Goal: Task Accomplishment & Management: Use online tool/utility

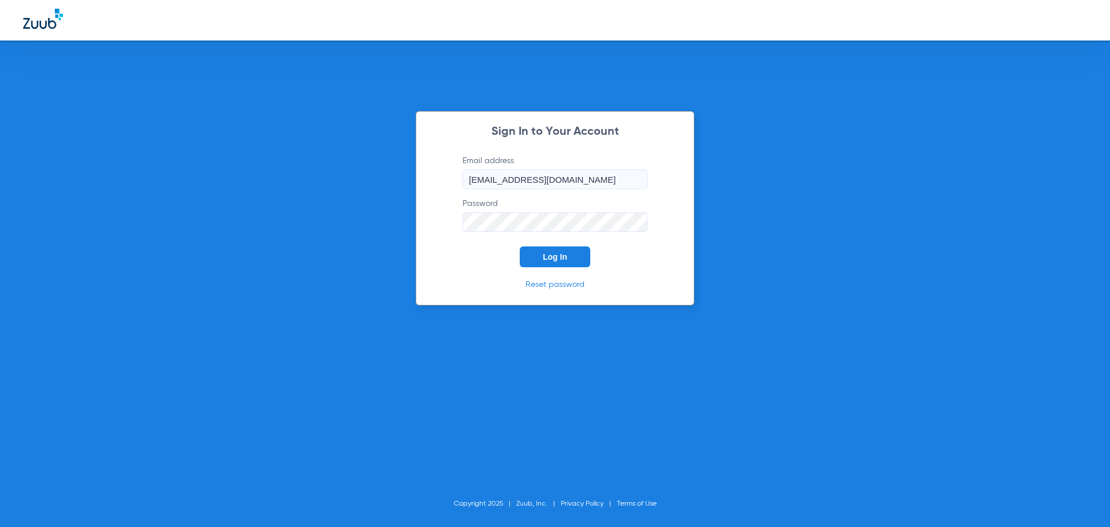
click at [527, 255] on button "Log In" at bounding box center [555, 256] width 71 height 21
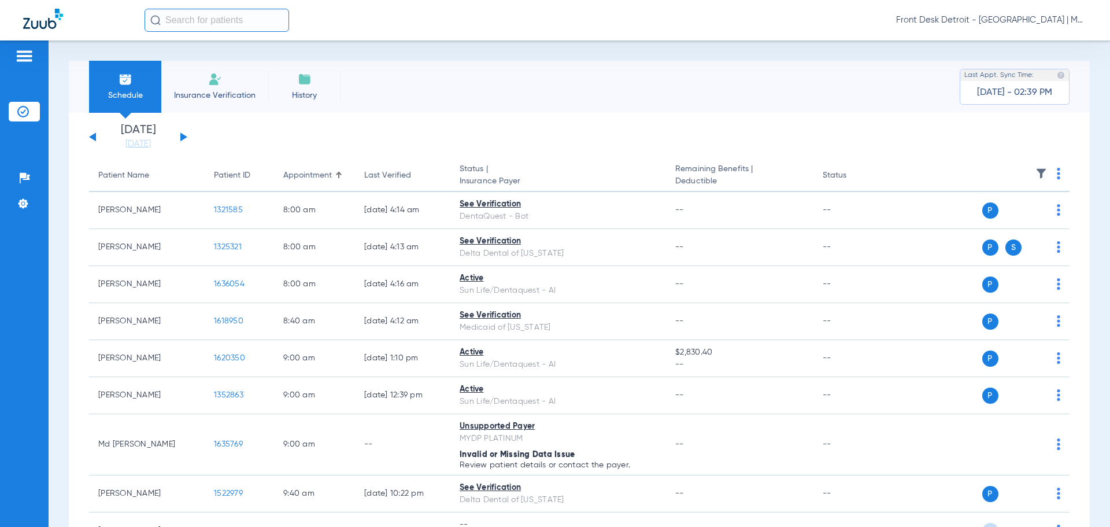
click at [176, 136] on div "[DATE] [DATE] [DATE] [DATE] [DATE] [DATE] [DATE] [DATE] [DATE] [DATE] [DATE] [D…" at bounding box center [138, 136] width 98 height 25
click at [182, 139] on button at bounding box center [183, 136] width 7 height 9
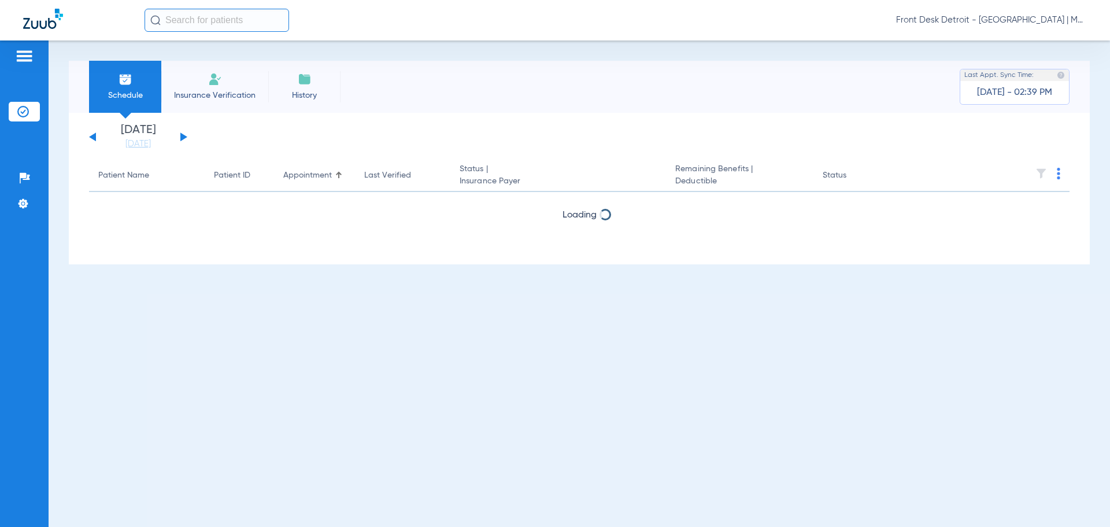
click at [182, 139] on button at bounding box center [183, 136] width 7 height 9
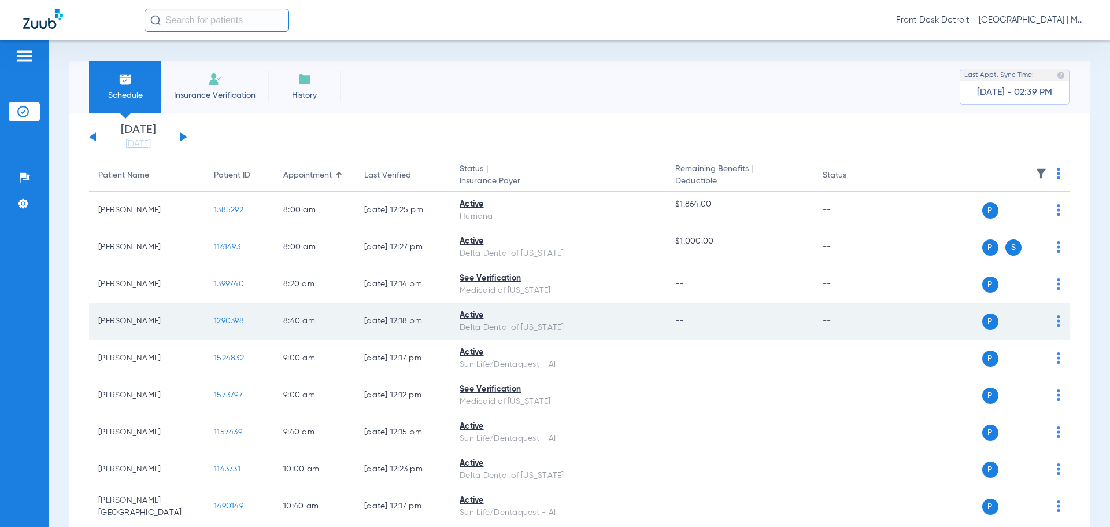
click at [227, 323] on span "1290398" at bounding box center [229, 321] width 30 height 8
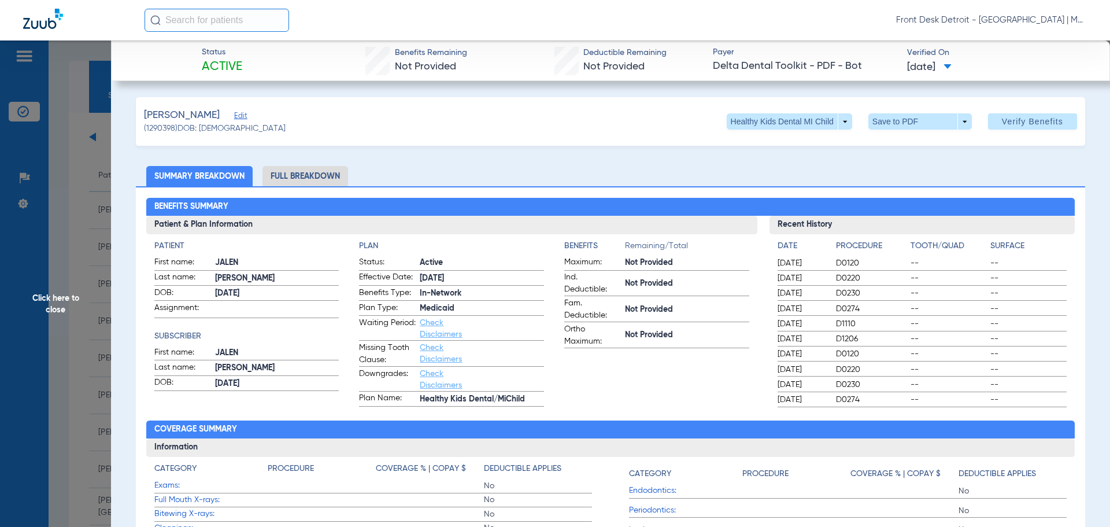
click at [69, 303] on span "Click here to close" at bounding box center [55, 303] width 111 height 527
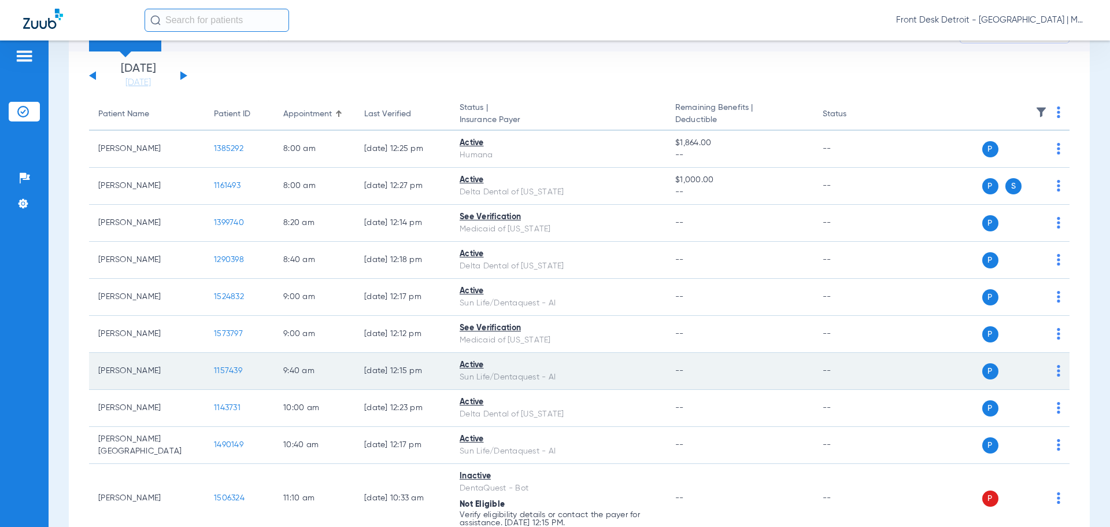
scroll to position [116, 0]
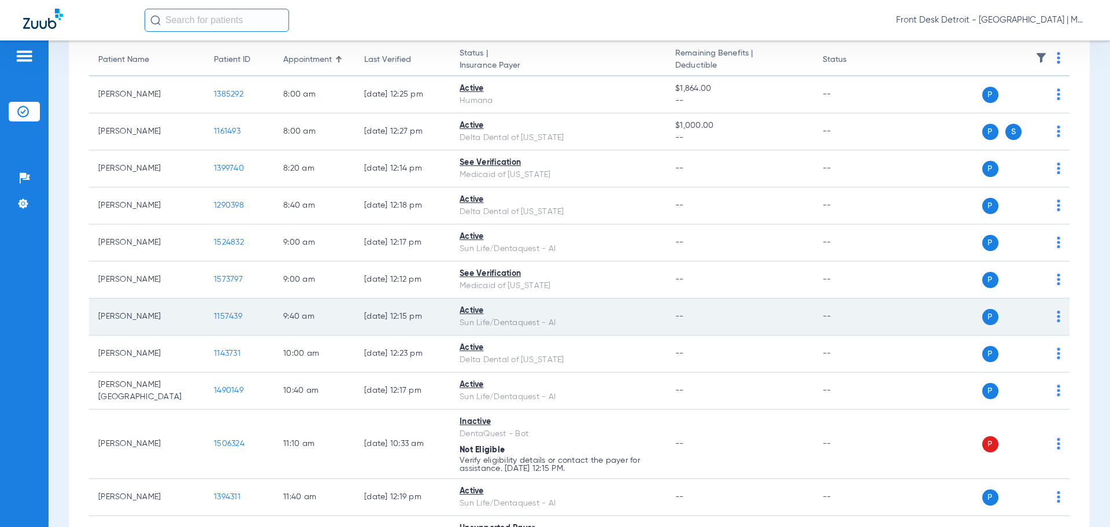
click at [231, 315] on span "1157439" at bounding box center [228, 316] width 28 height 8
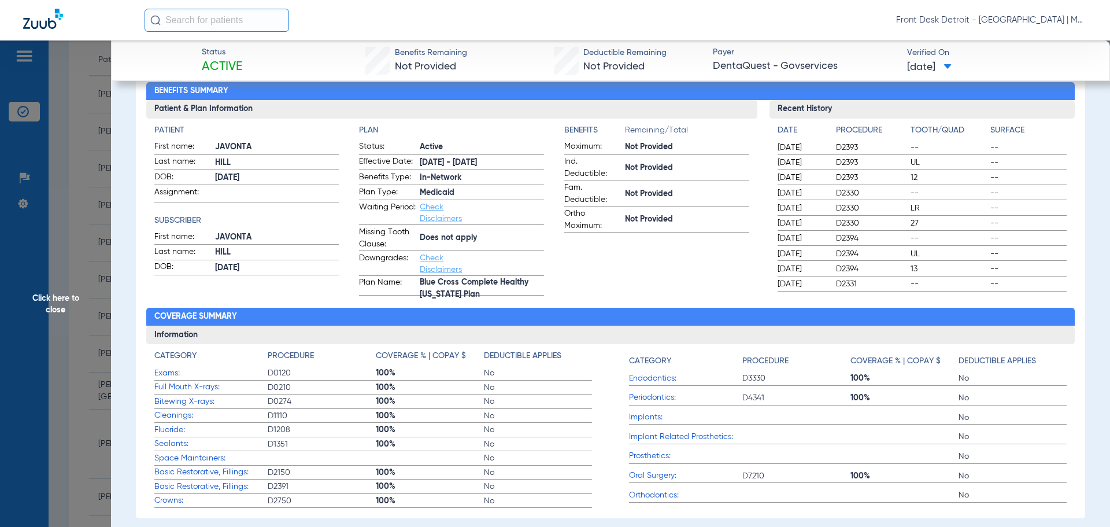
scroll to position [173, 0]
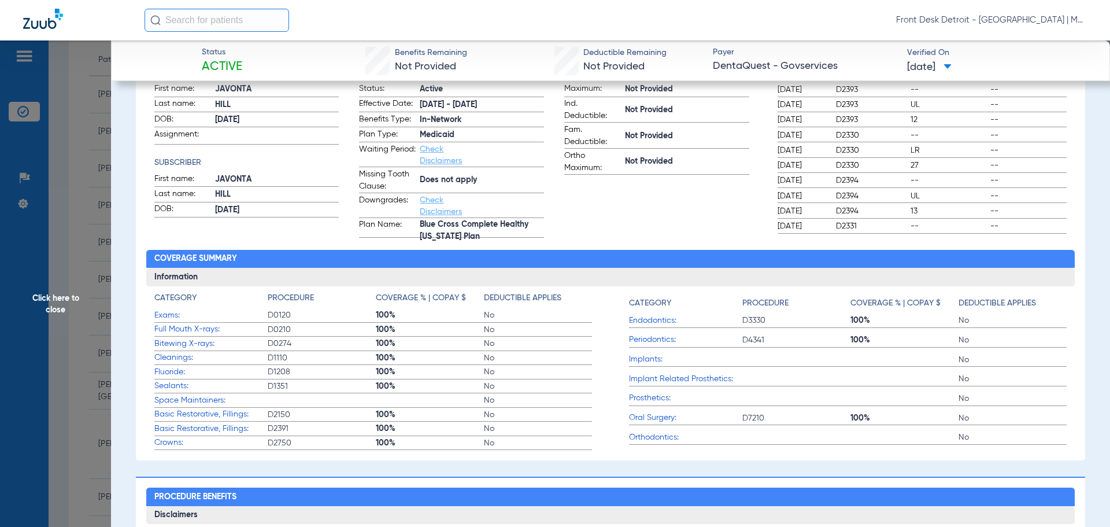
click at [71, 298] on span "Click here to close" at bounding box center [55, 303] width 111 height 527
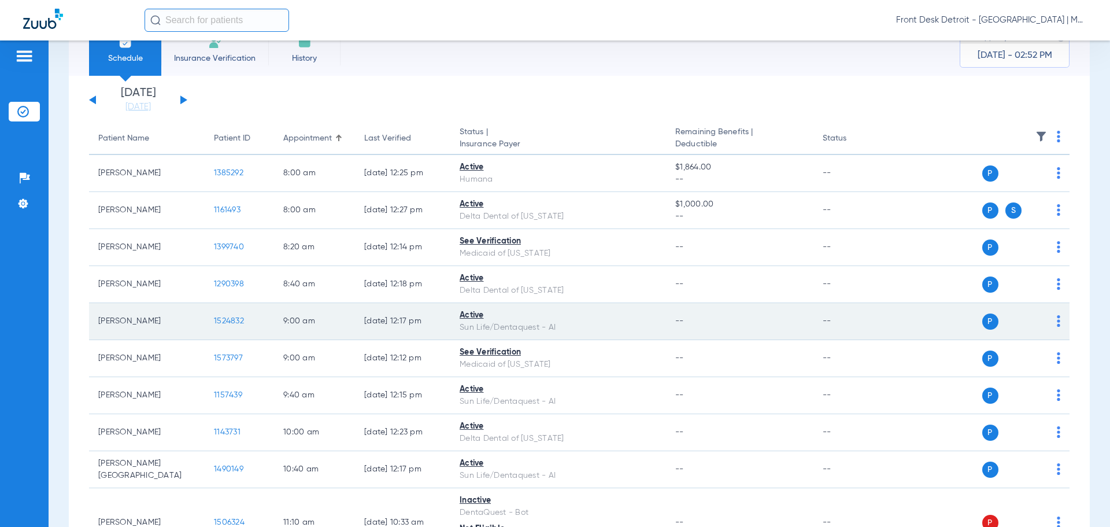
scroll to position [58, 0]
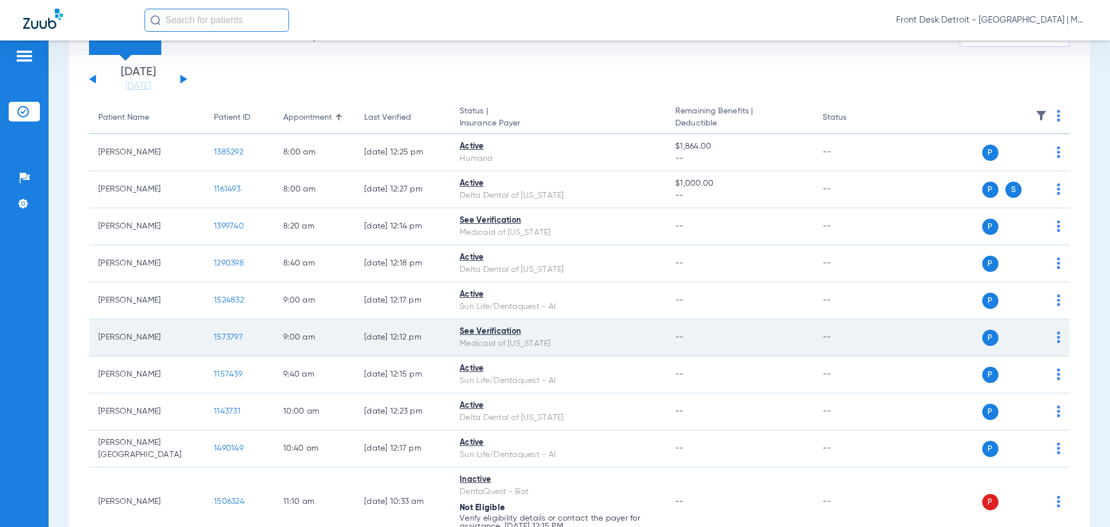
click at [227, 337] on span "1573797" at bounding box center [228, 337] width 29 height 8
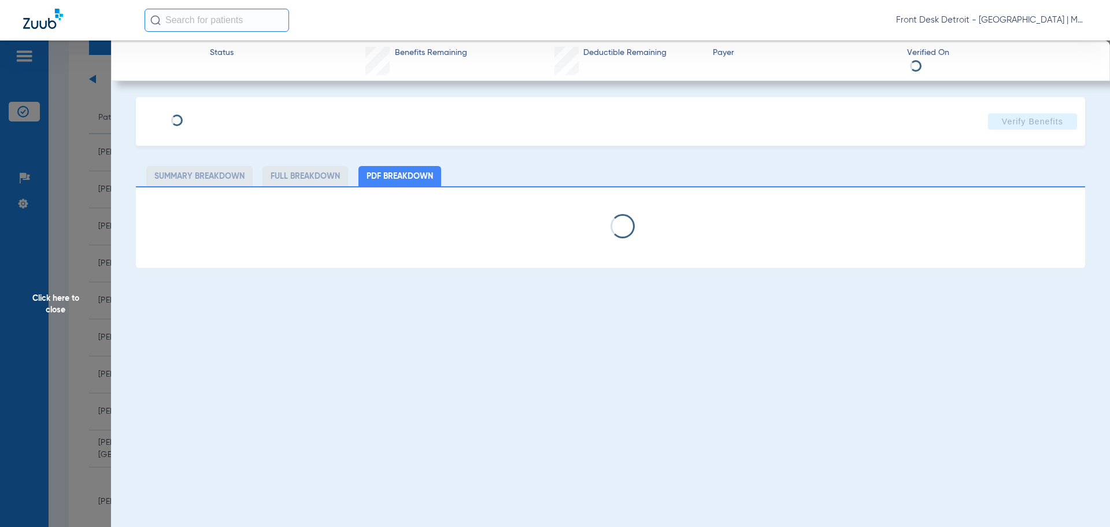
select select "page-width"
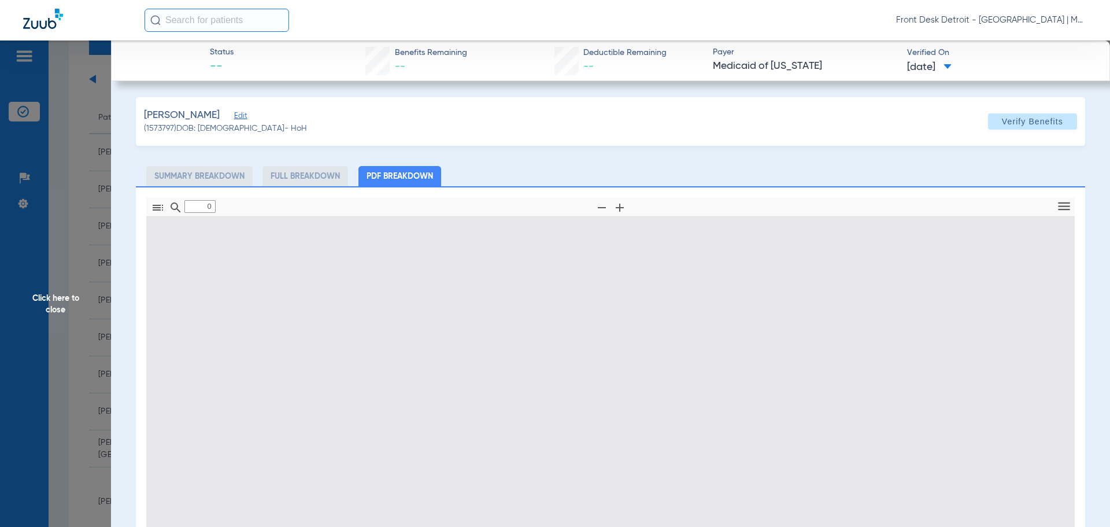
type input "1"
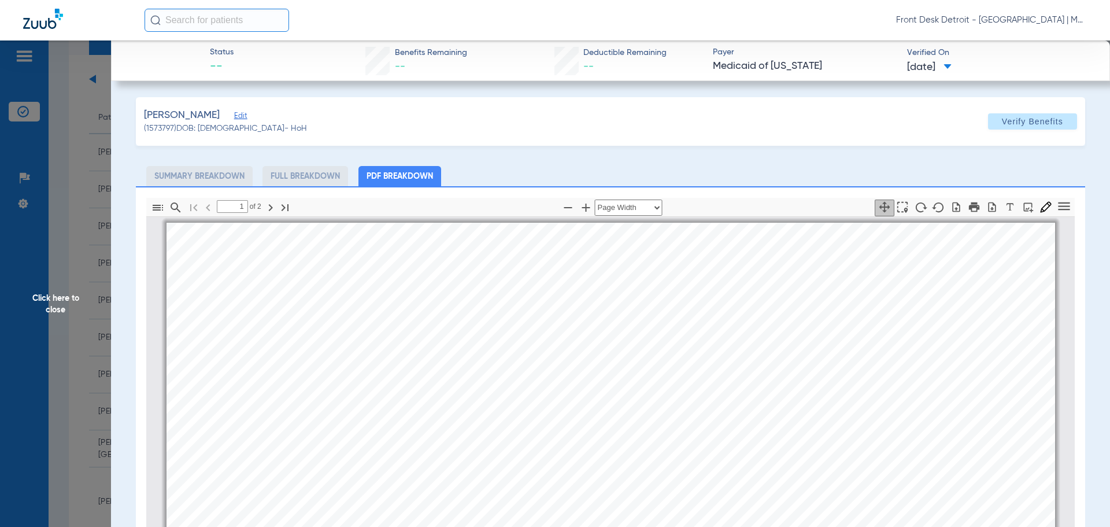
scroll to position [6, 0]
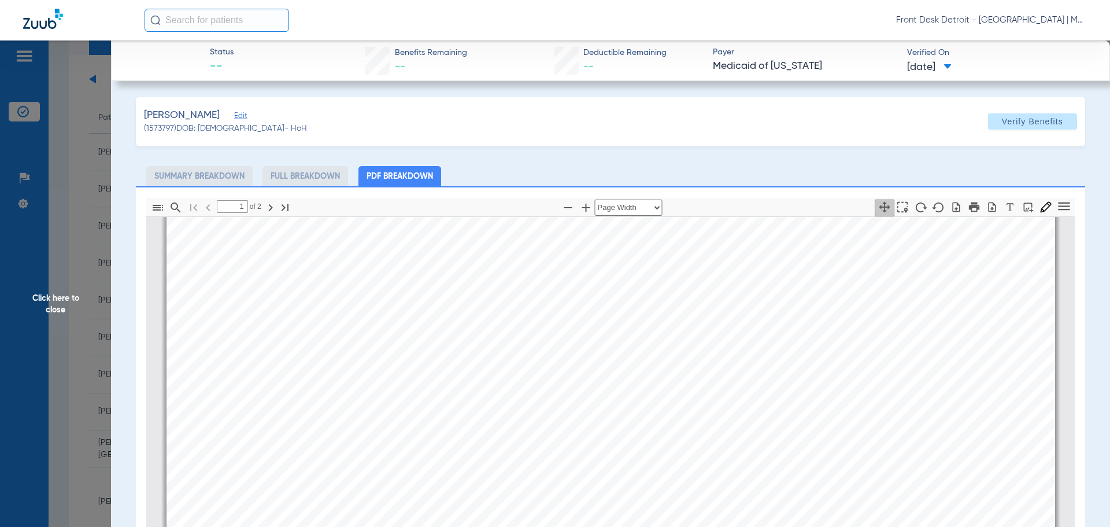
click at [45, 310] on span "Click here to close" at bounding box center [55, 303] width 111 height 527
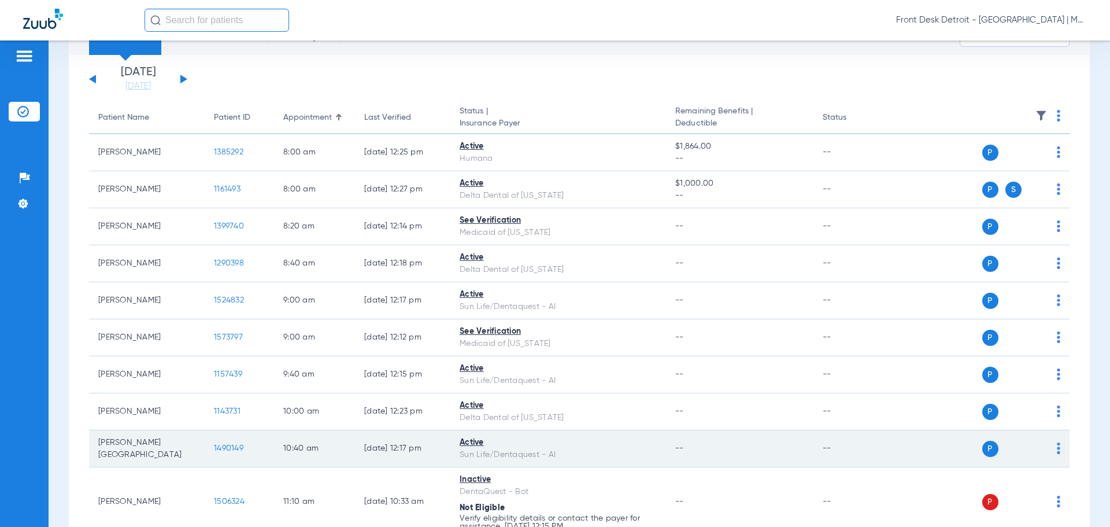
click at [238, 445] on span "1490149" at bounding box center [228, 448] width 29 height 8
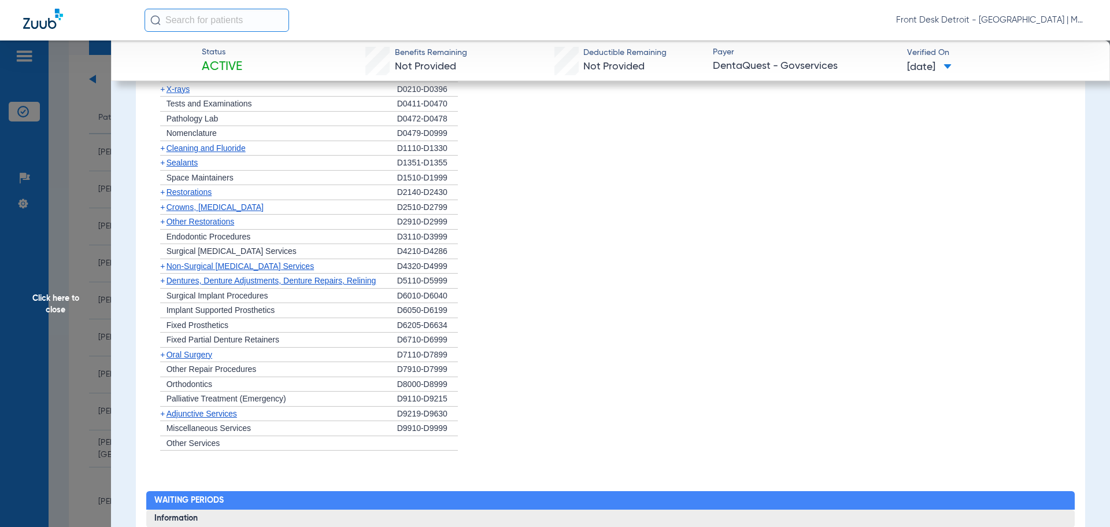
scroll to position [458, 0]
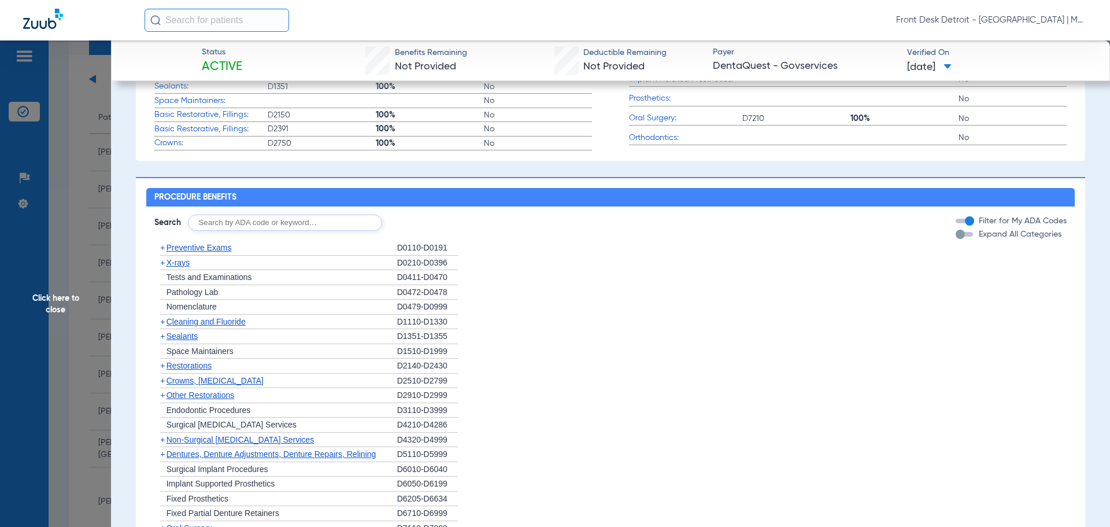
click at [47, 304] on span "Click here to close" at bounding box center [55, 303] width 111 height 527
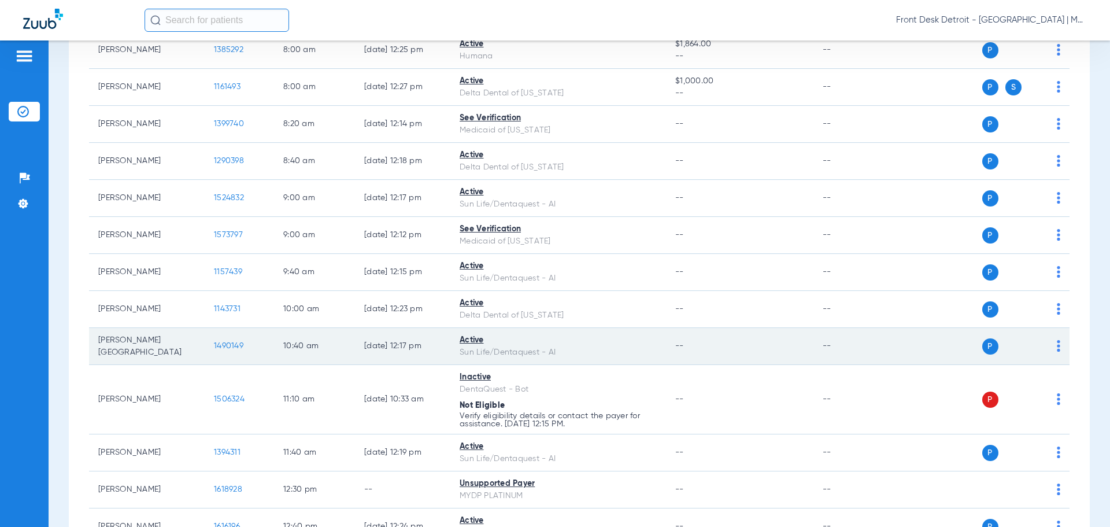
scroll to position [173, 0]
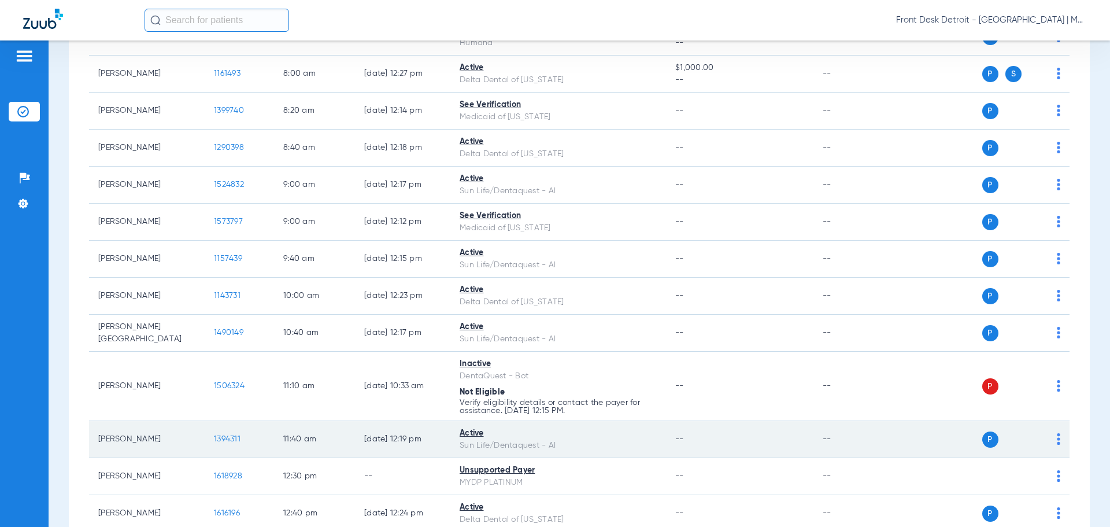
click at [229, 442] on span "1394311" at bounding box center [227, 439] width 27 height 8
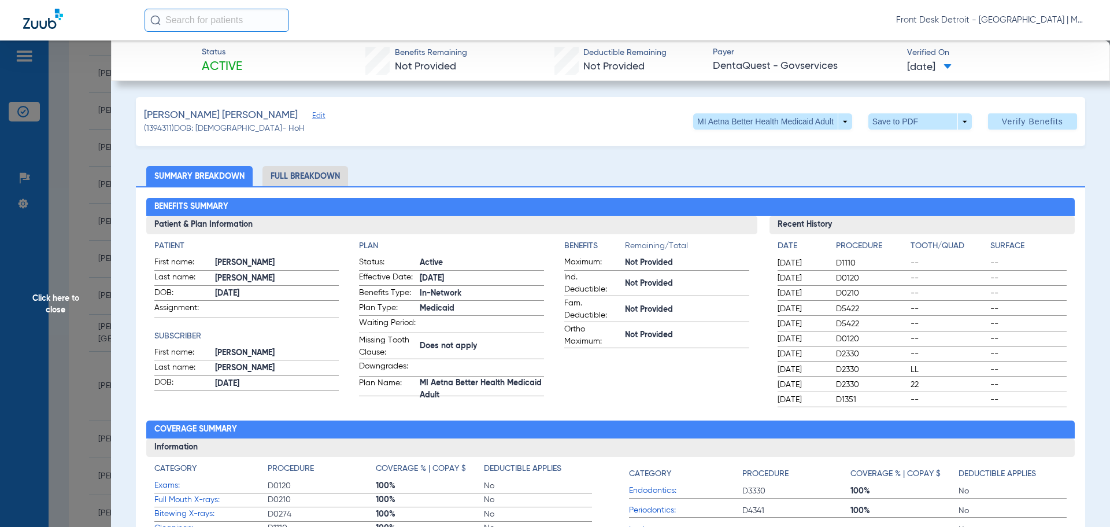
click at [41, 315] on span "Click here to close" at bounding box center [55, 303] width 111 height 527
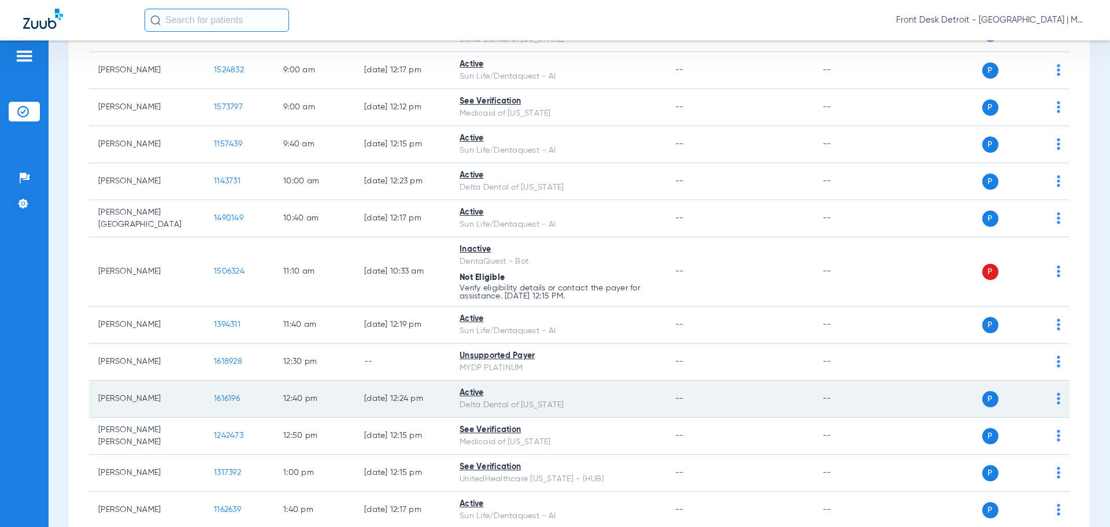
scroll to position [289, 0]
click at [217, 397] on span "1616196" at bounding box center [227, 397] width 26 height 8
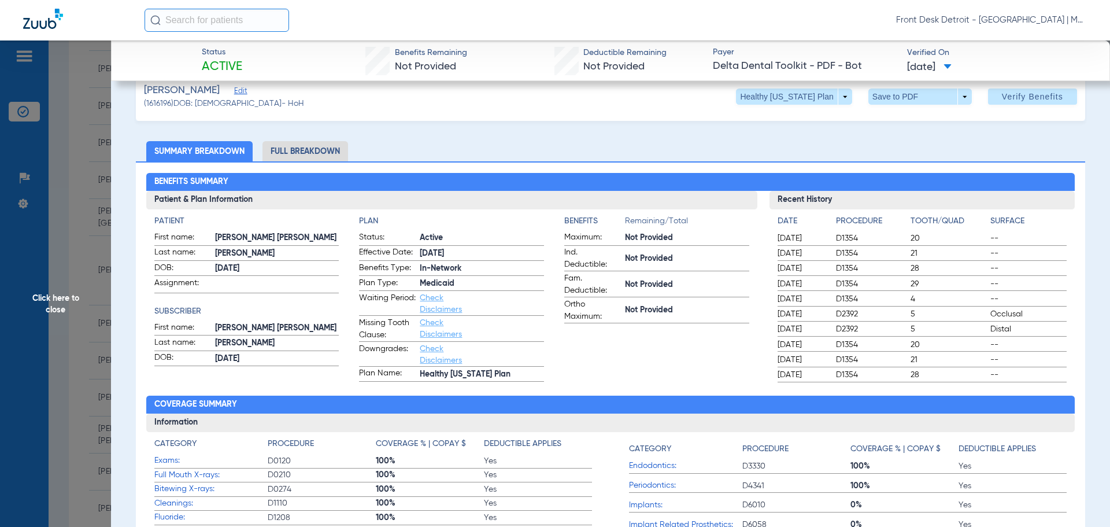
scroll to position [0, 0]
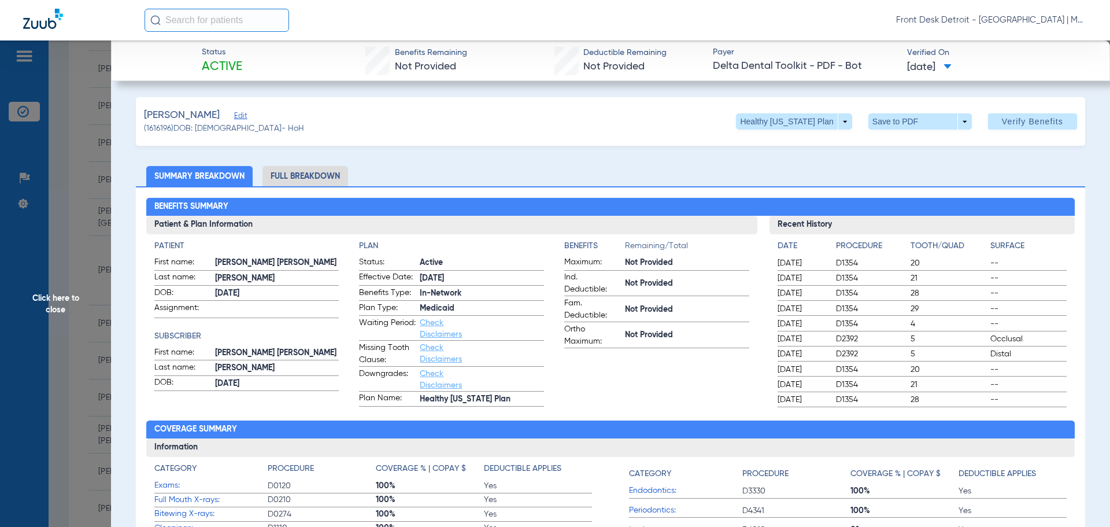
click at [56, 302] on span "Click here to close" at bounding box center [55, 303] width 111 height 527
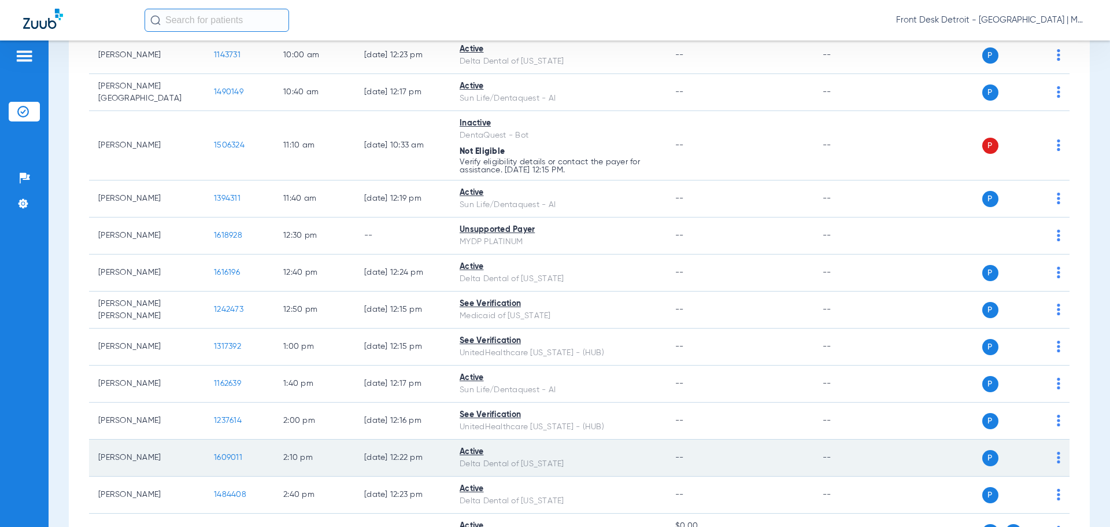
scroll to position [520, 0]
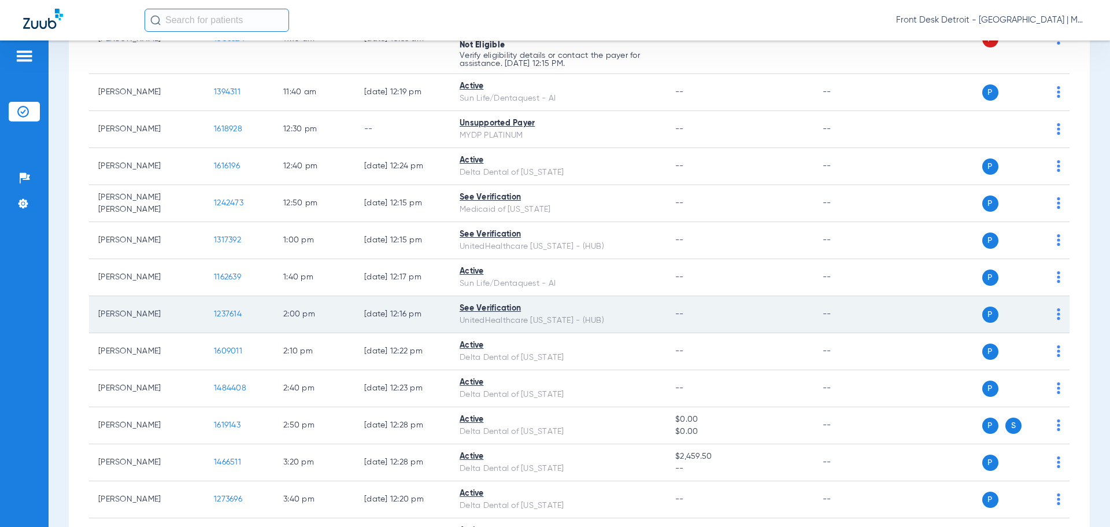
click at [236, 313] on span "1237614" at bounding box center [228, 314] width 28 height 8
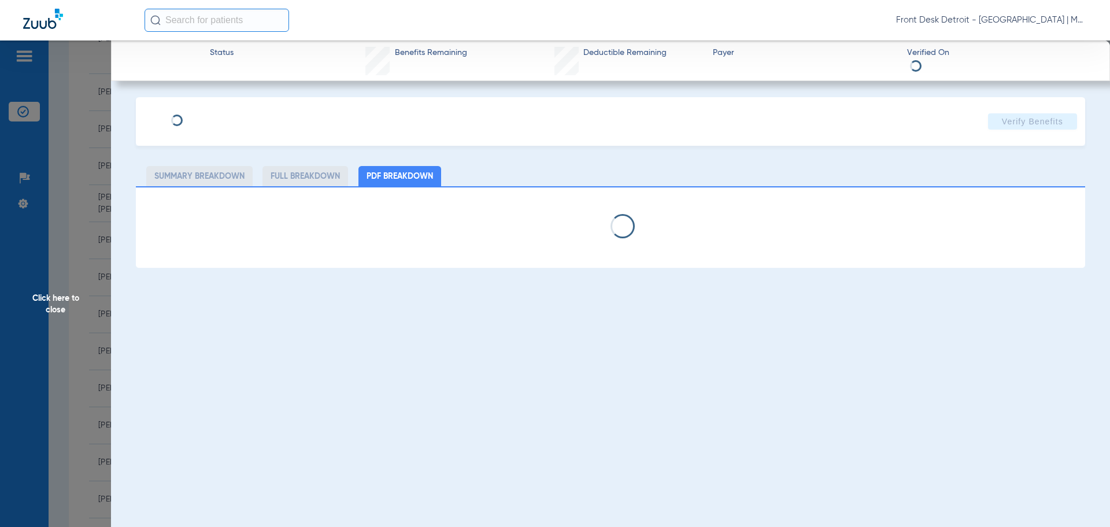
select select "page-width"
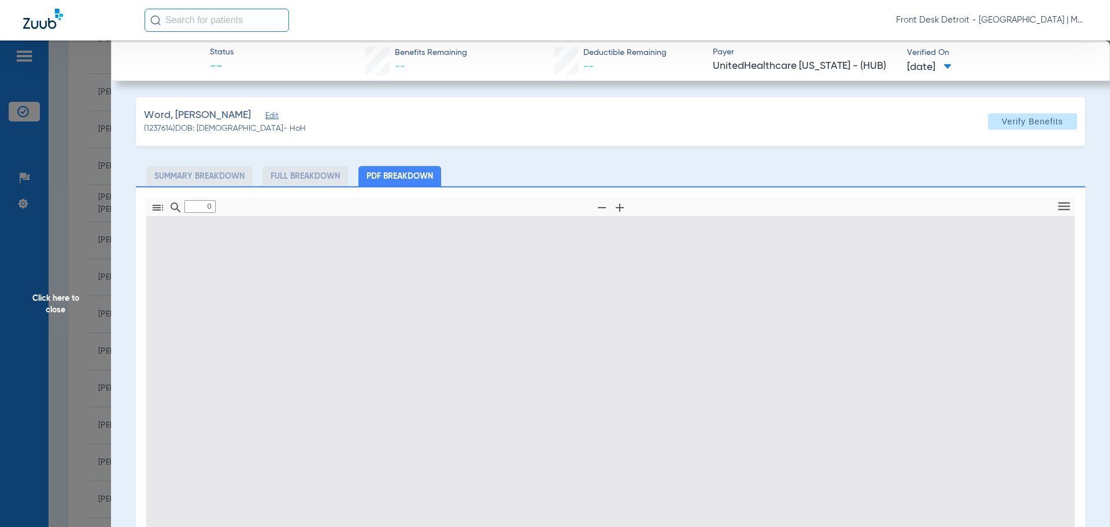
type input "1"
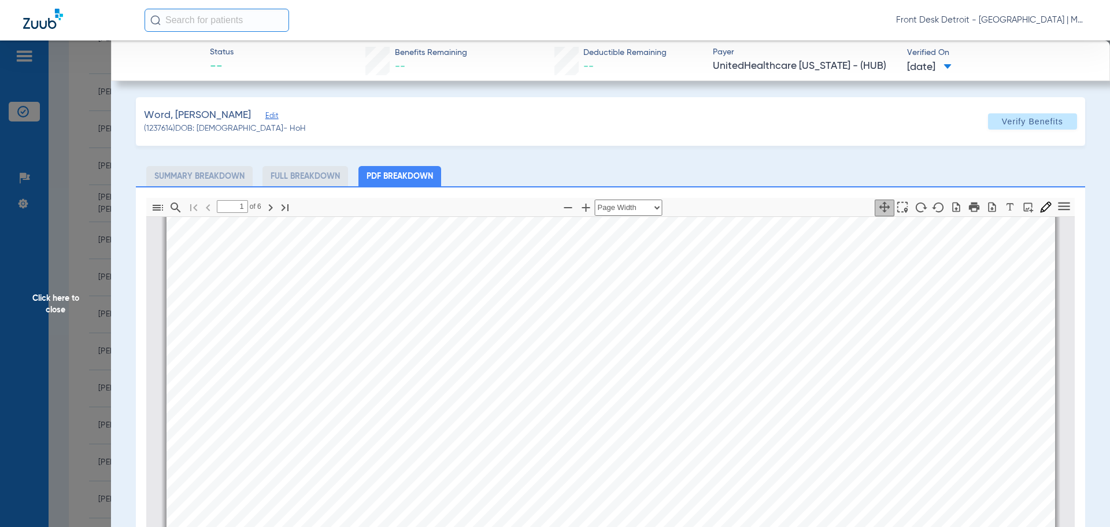
scroll to position [468, 0]
drag, startPoint x: 64, startPoint y: 313, endPoint x: 93, endPoint y: 319, distance: 29.6
click at [64, 313] on span "Click here to close" at bounding box center [55, 303] width 111 height 527
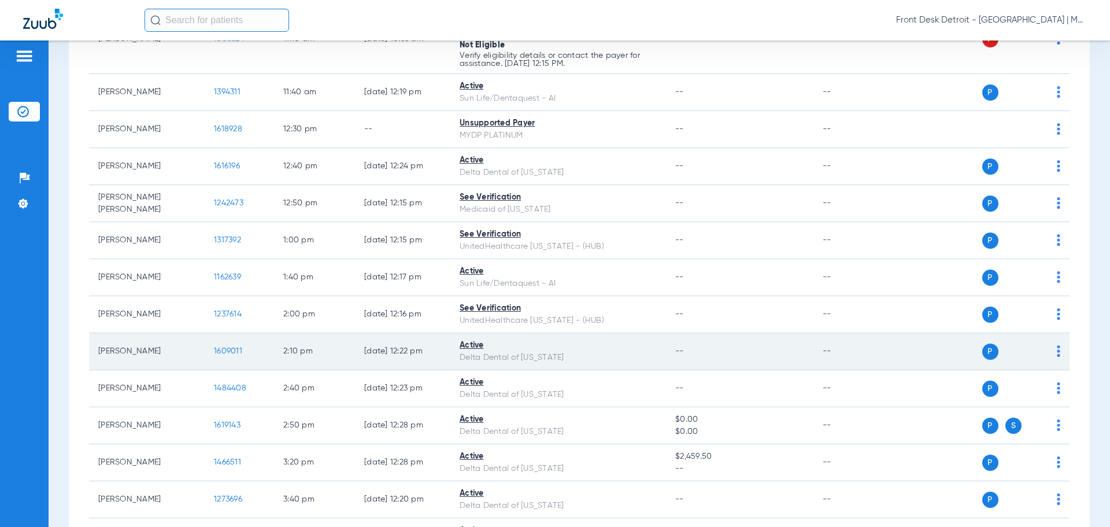
click at [212, 350] on td "1609011" at bounding box center [239, 351] width 69 height 37
click at [234, 356] on td "1609011" at bounding box center [239, 351] width 69 height 37
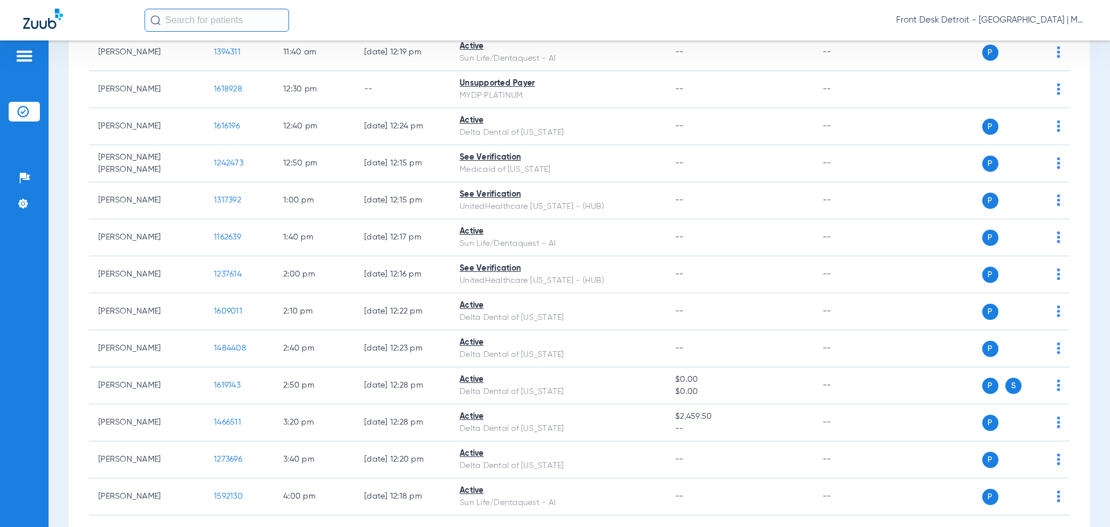
scroll to position [623, 0]
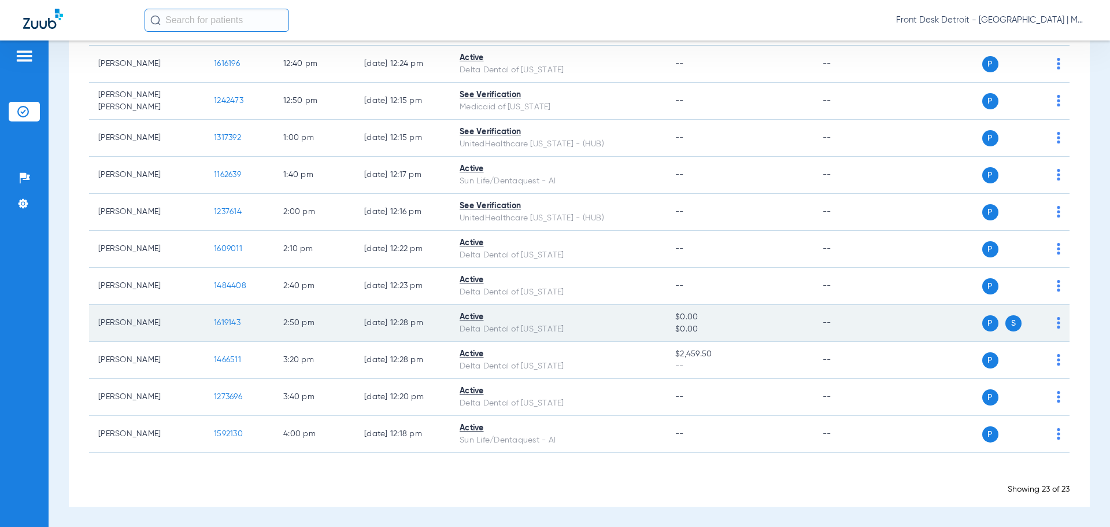
click at [228, 326] on span "1619143" at bounding box center [227, 323] width 27 height 8
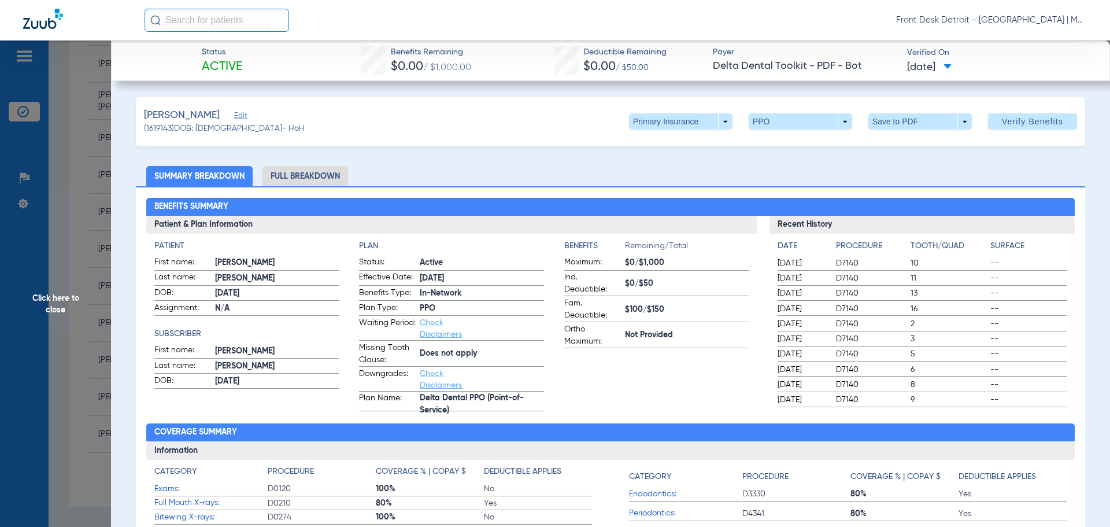
click at [34, 294] on span "Click here to close" at bounding box center [55, 303] width 111 height 527
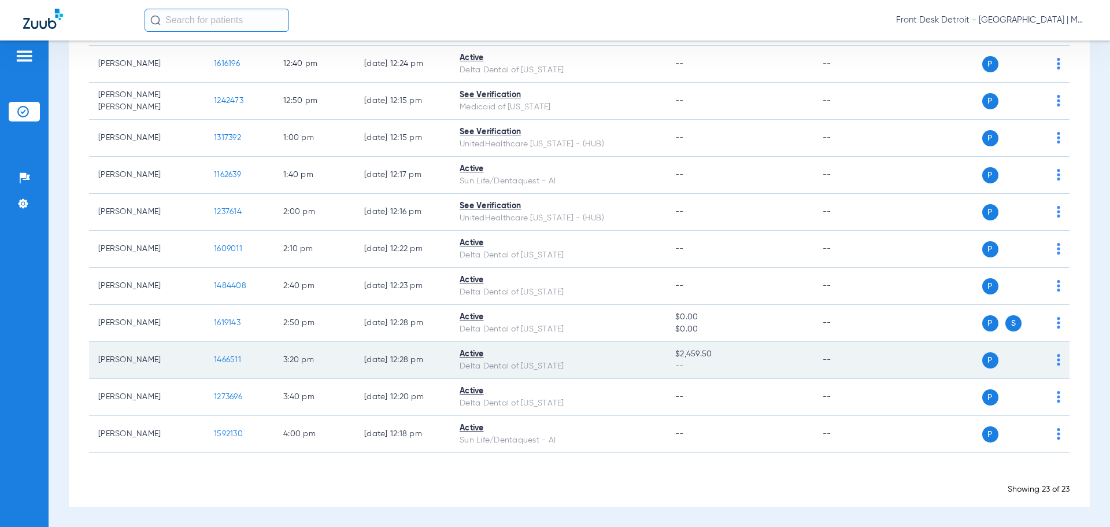
click at [234, 356] on span "1466511" at bounding box center [227, 360] width 27 height 8
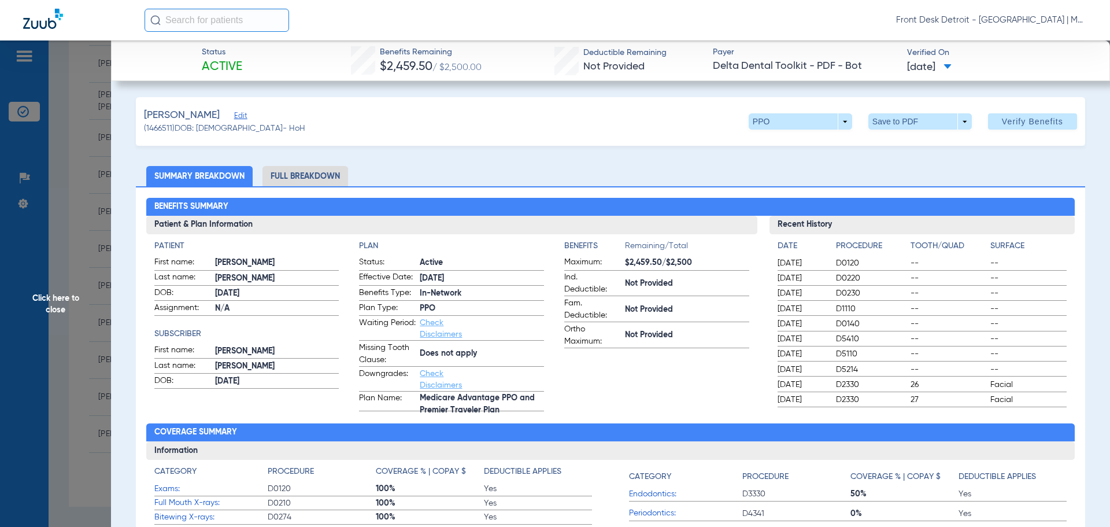
drag, startPoint x: 42, startPoint y: 309, endPoint x: 53, endPoint y: 309, distance: 11.0
click at [42, 309] on span "Click here to close" at bounding box center [55, 303] width 111 height 527
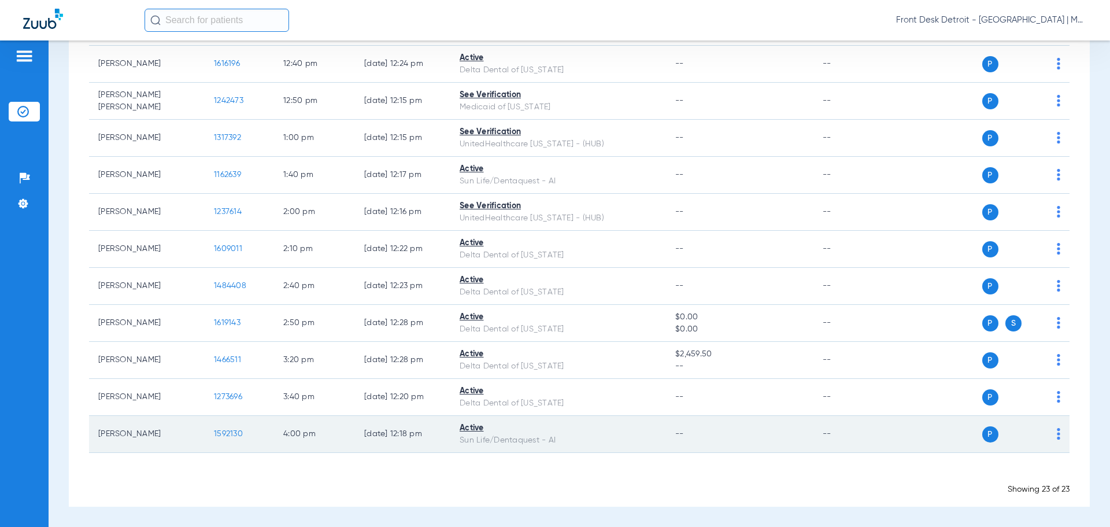
click at [231, 436] on span "1592130" at bounding box center [228, 434] width 29 height 8
